Goal: Task Accomplishment & Management: Manage account settings

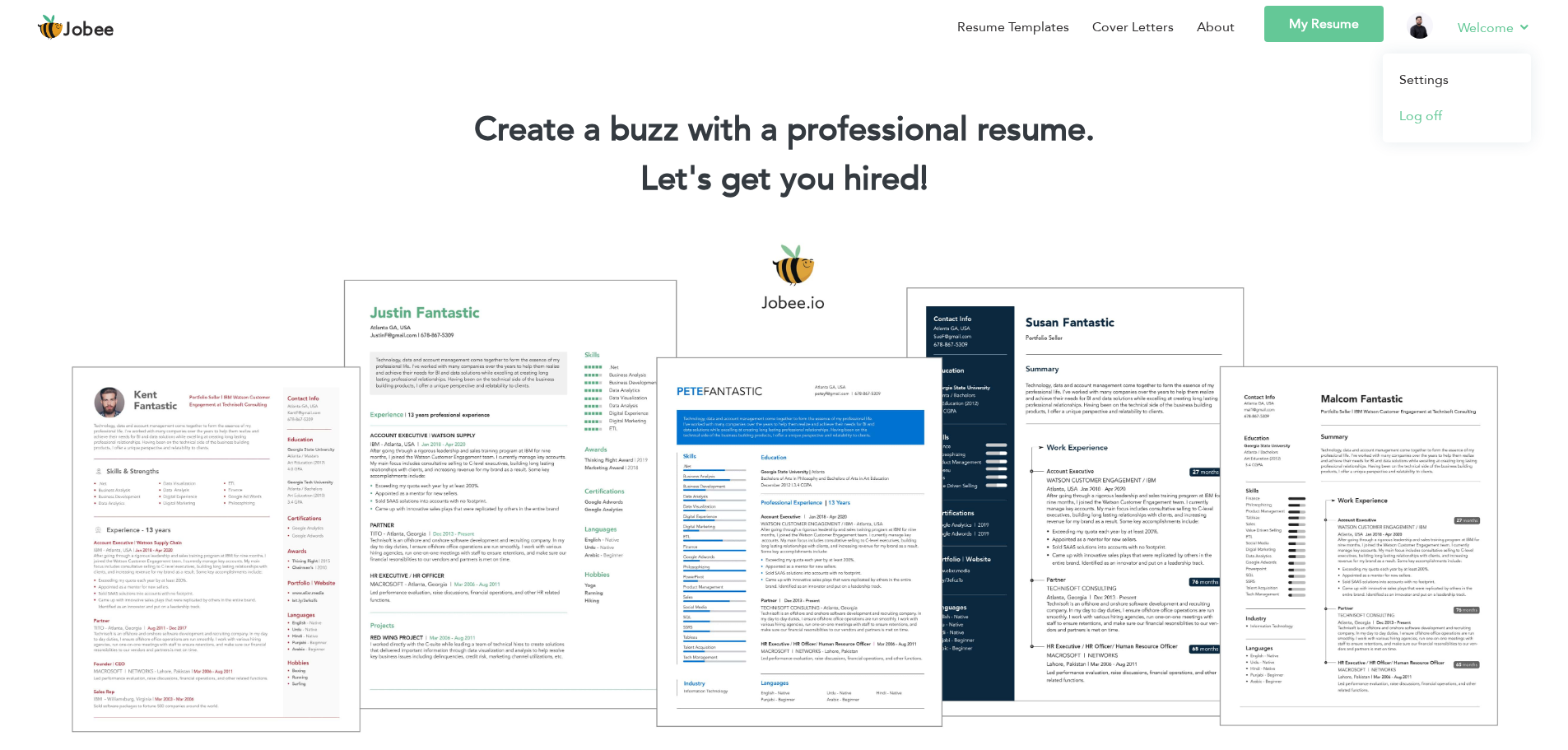
click at [1406, 120] on link "Log off" at bounding box center [1457, 116] width 148 height 36
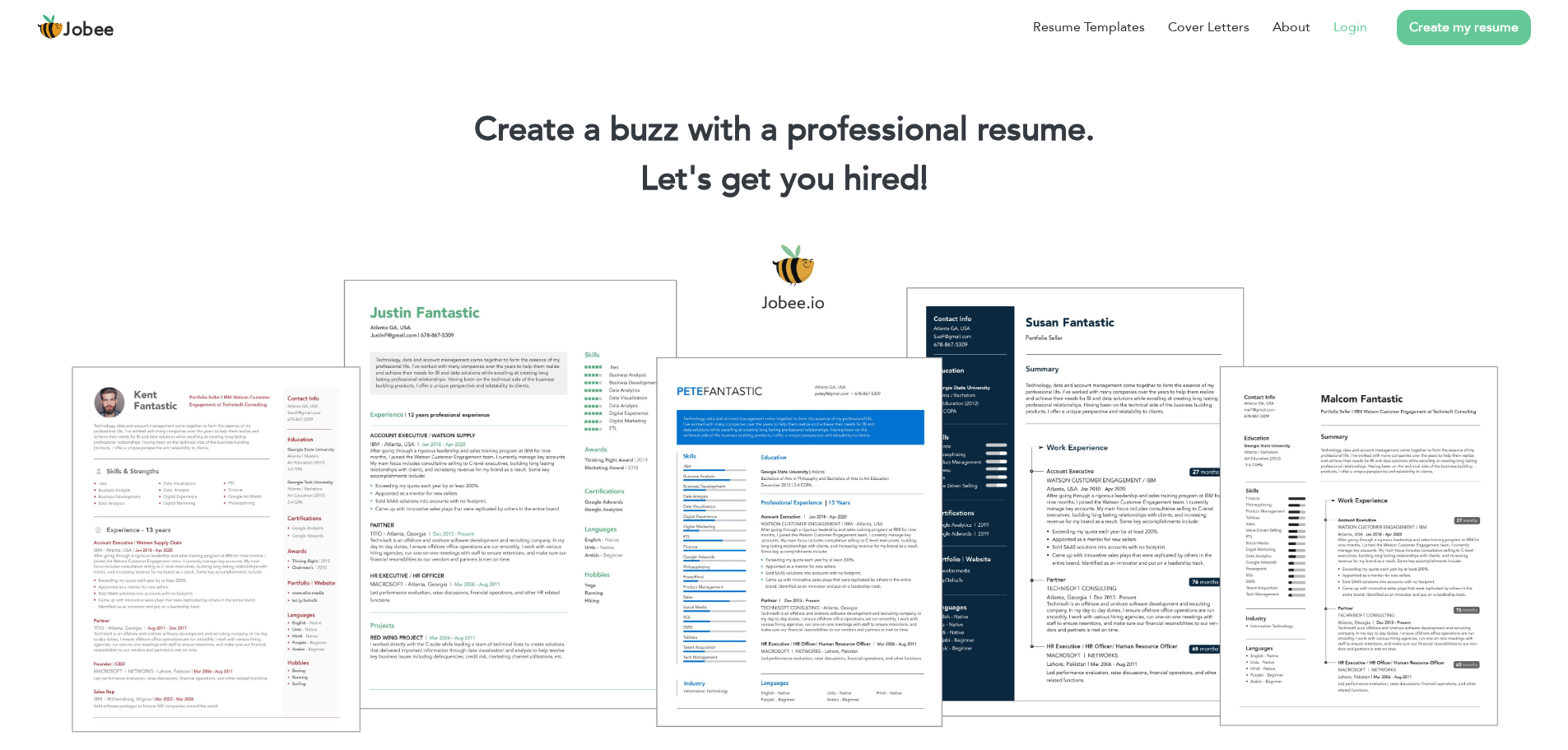
click at [1343, 20] on link "Login" at bounding box center [1350, 27] width 34 height 19
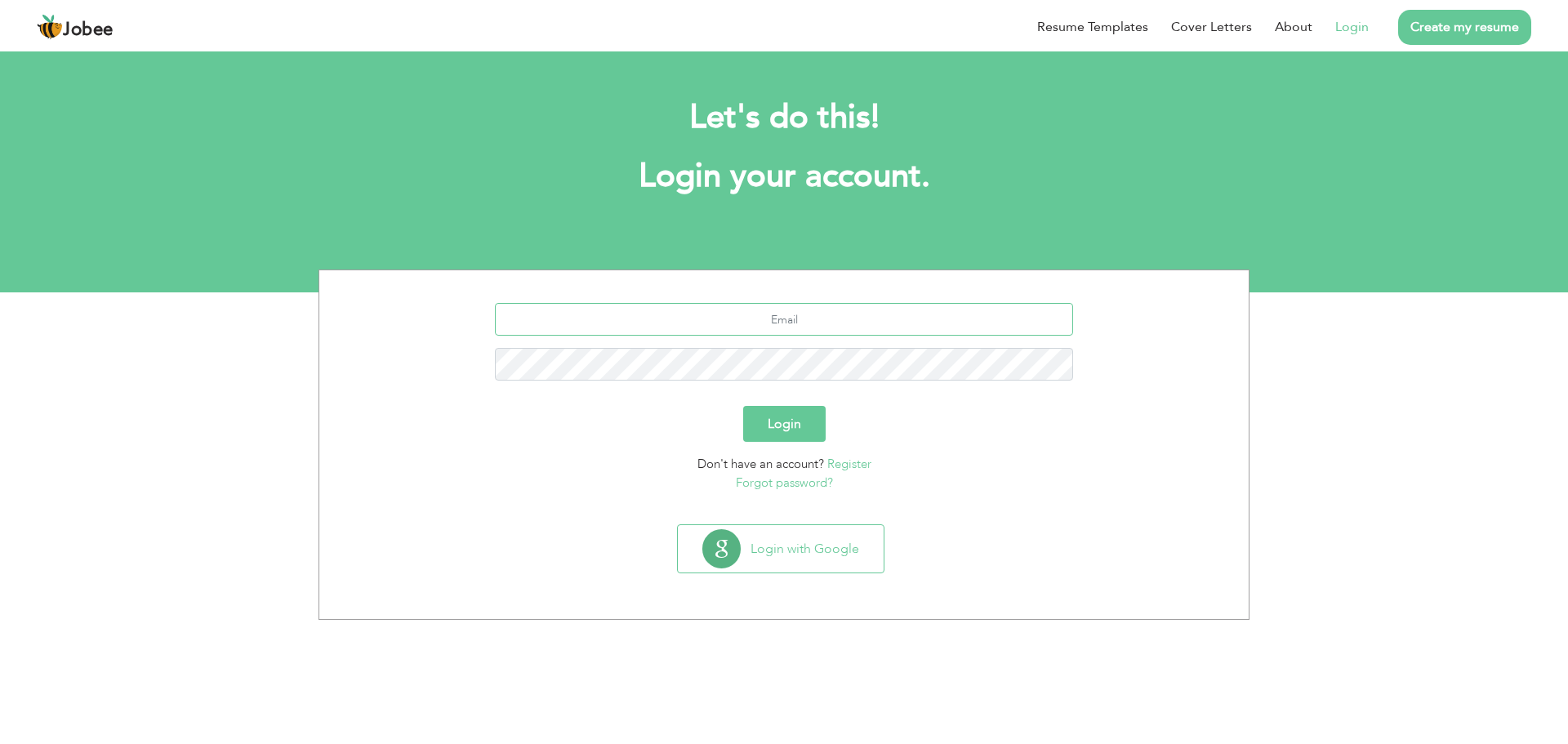
click at [794, 321] on input "text" at bounding box center [785, 319] width 579 height 33
type input "[EMAIL_ADDRESS][DOMAIN_NAME]"
click at [743, 405] on button "Login" at bounding box center [784, 423] width 82 height 36
